Goal: Information Seeking & Learning: Learn about a topic

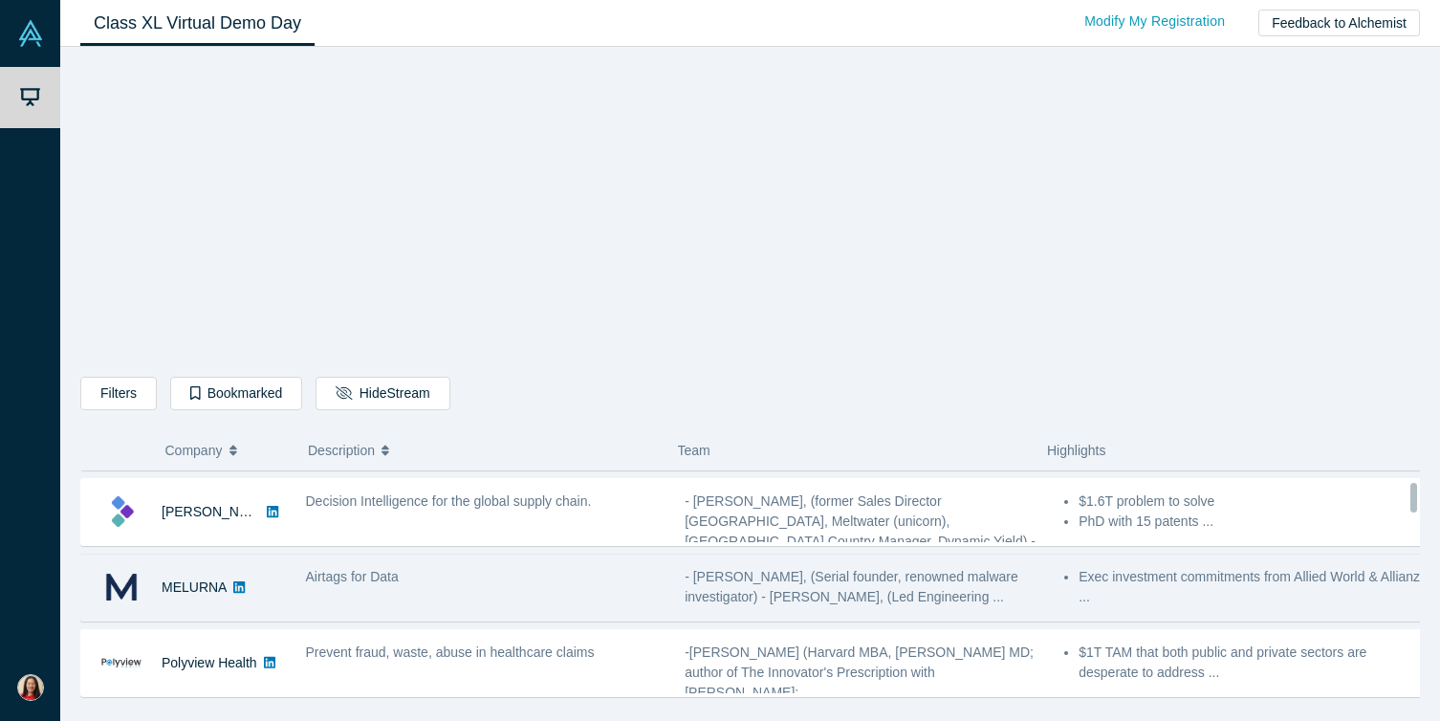
scroll to position [104, 0]
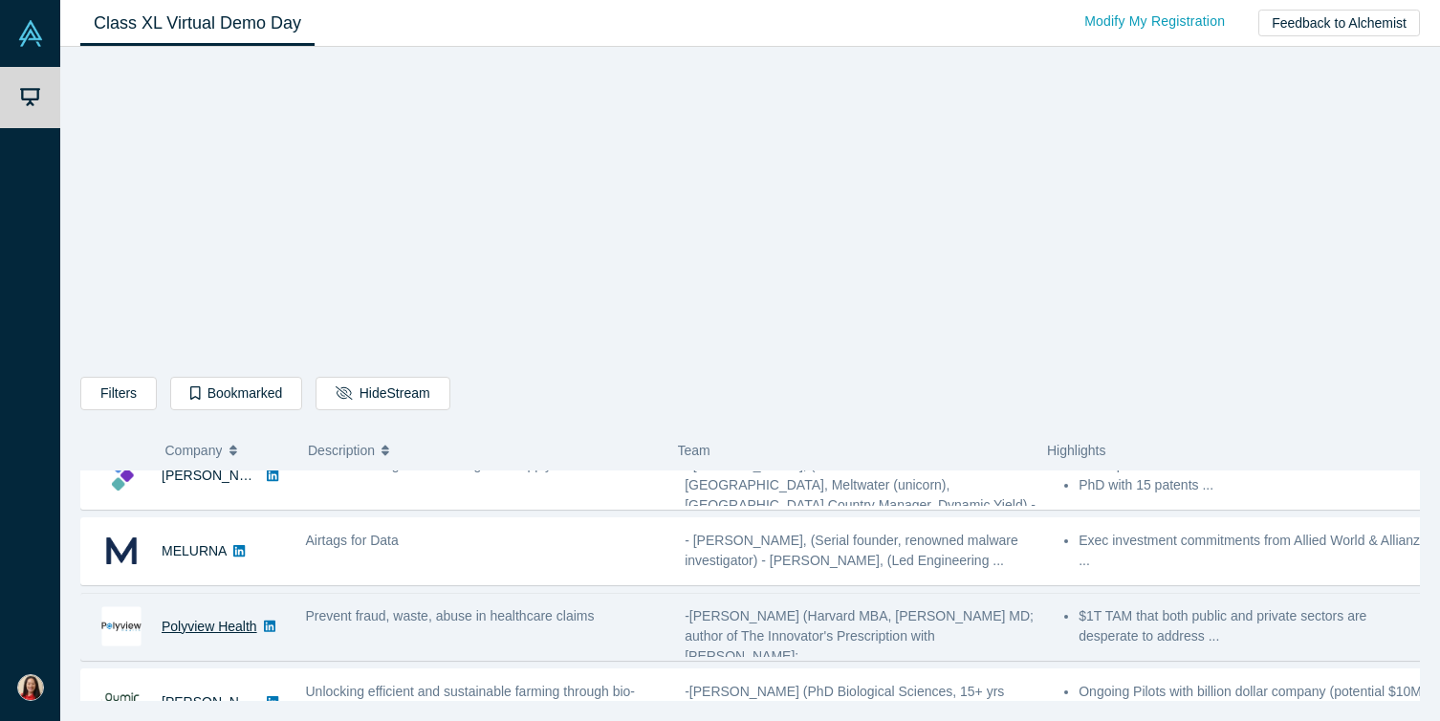
click at [227, 623] on link "Polyview Health" at bounding box center [210, 626] width 96 height 15
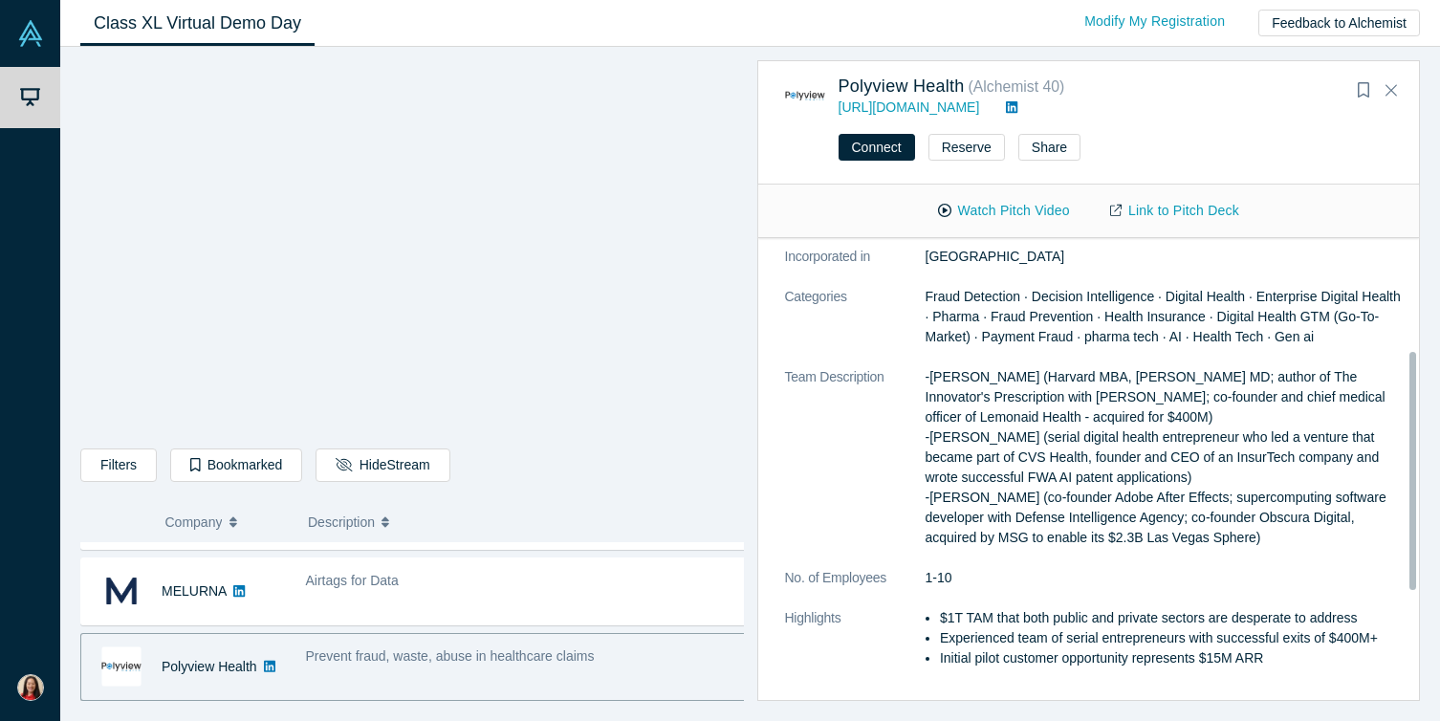
scroll to position [130, 0]
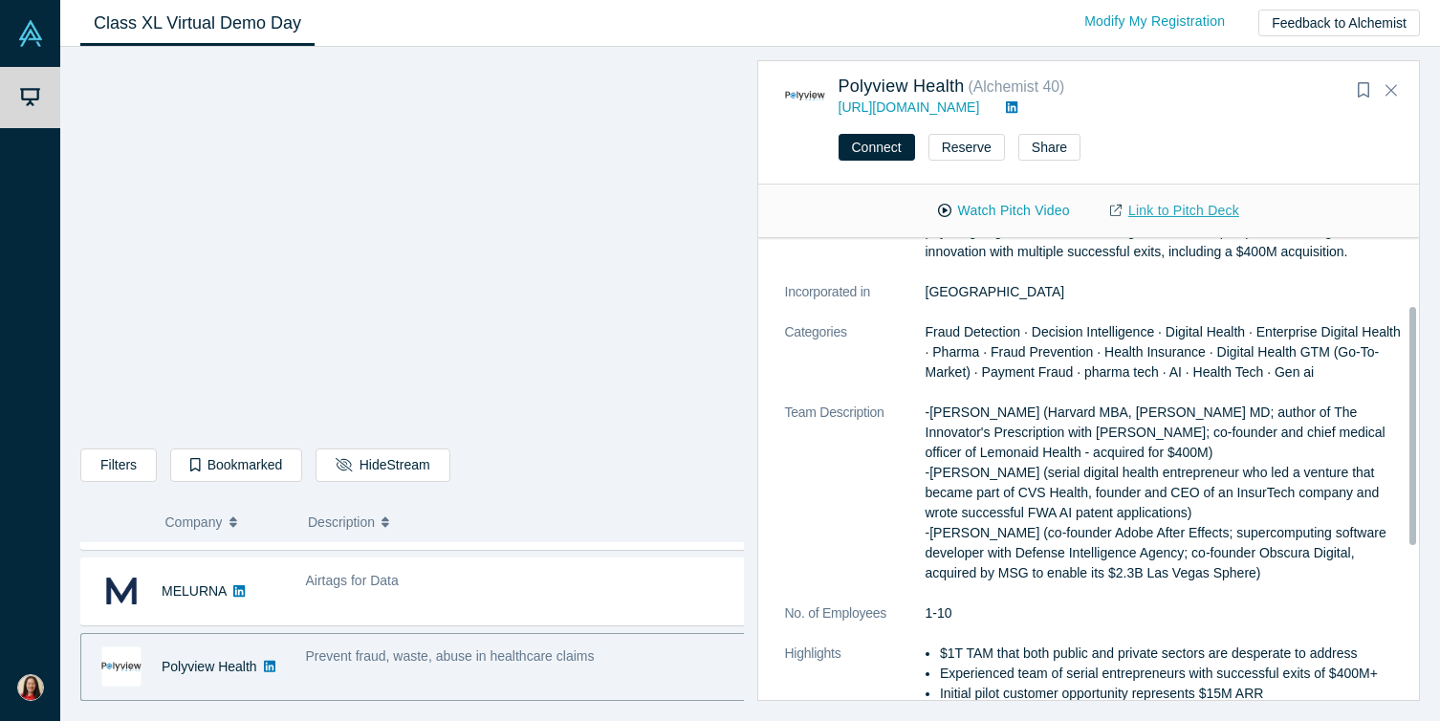
click at [1141, 221] on link "Link to Pitch Deck" at bounding box center [1174, 210] width 169 height 33
